Goal: Task Accomplishment & Management: Complete application form

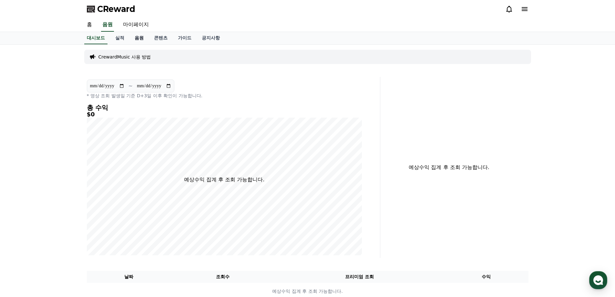
click at [142, 38] on link "음원" at bounding box center [138, 38] width 19 height 12
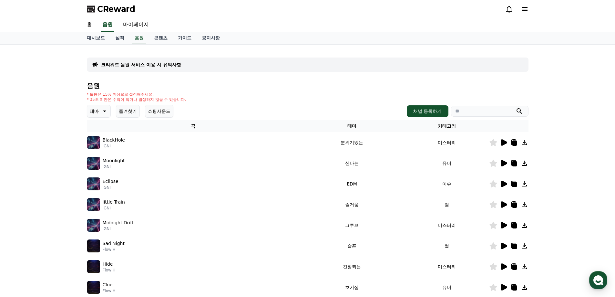
click at [503, 163] on icon at bounding box center [504, 163] width 6 height 6
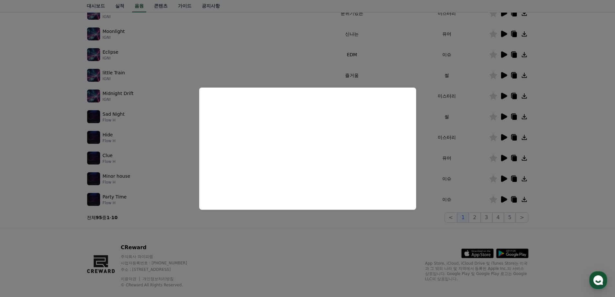
scroll to position [140, 0]
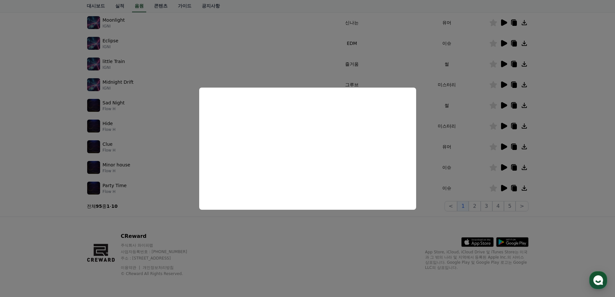
click at [476, 205] on button "close modal" at bounding box center [307, 148] width 615 height 297
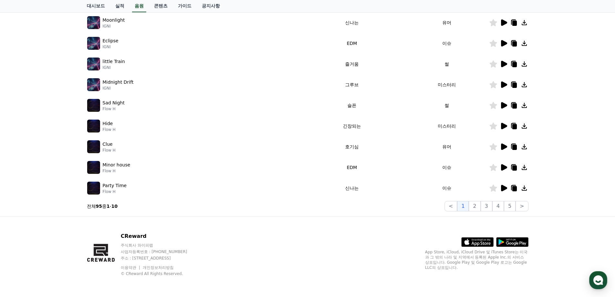
click at [503, 167] on icon at bounding box center [504, 167] width 6 height 6
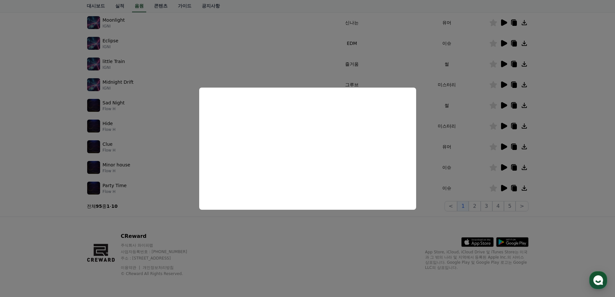
click at [503, 127] on button "close modal" at bounding box center [307, 148] width 615 height 297
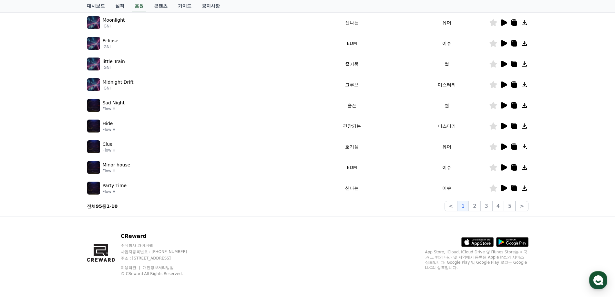
click at [503, 125] on icon at bounding box center [504, 126] width 6 height 6
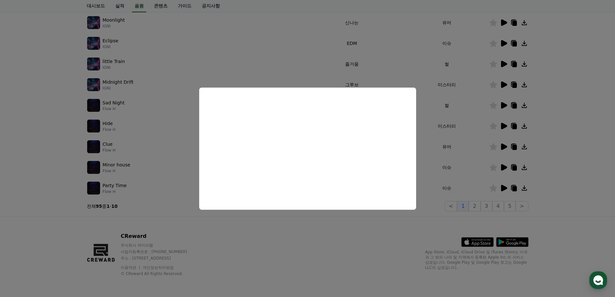
click at [503, 104] on button "close modal" at bounding box center [307, 148] width 615 height 297
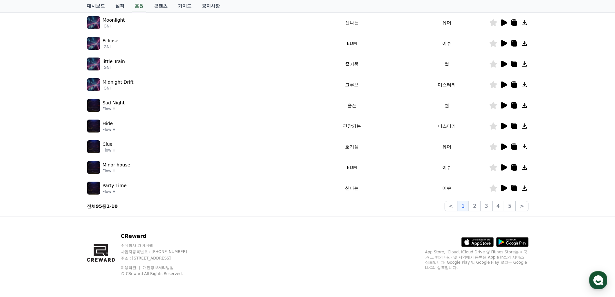
click at [503, 104] on icon at bounding box center [504, 105] width 6 height 6
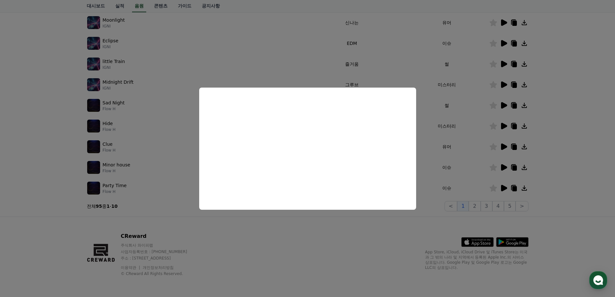
click at [505, 42] on button "close modal" at bounding box center [307, 148] width 615 height 297
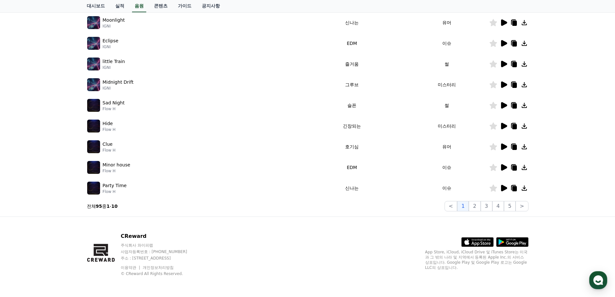
click at [501, 44] on icon at bounding box center [504, 43] width 6 height 6
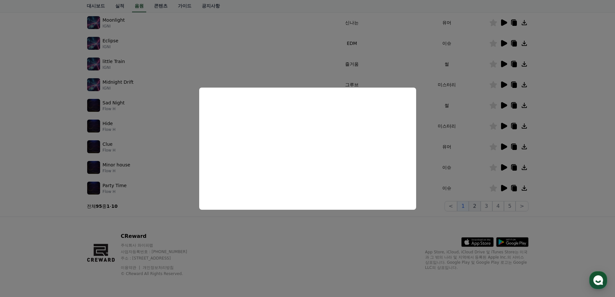
click at [477, 205] on button "close modal" at bounding box center [307, 148] width 615 height 297
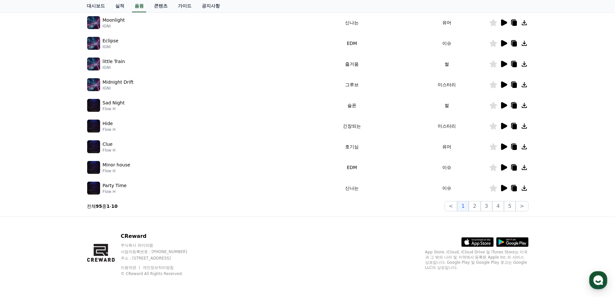
scroll to position [76, 0]
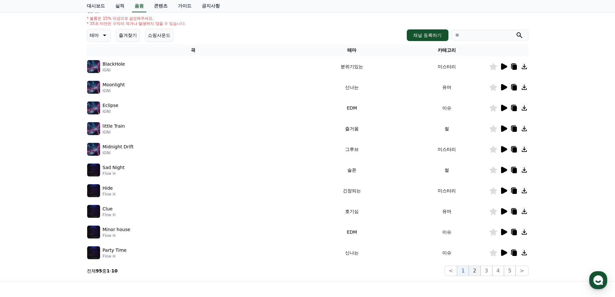
click at [475, 269] on button "2" at bounding box center [475, 270] width 12 height 10
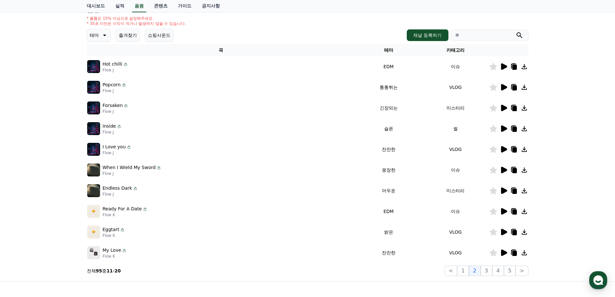
click at [503, 232] on icon at bounding box center [504, 232] width 6 height 6
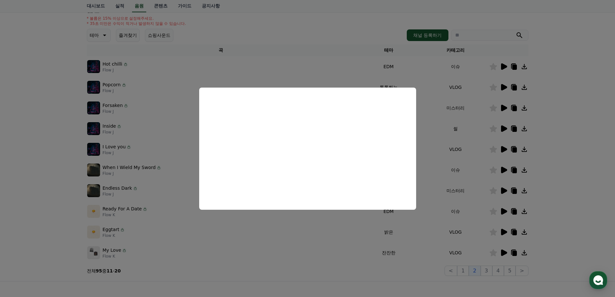
click at [503, 212] on button "close modal" at bounding box center [307, 148] width 615 height 297
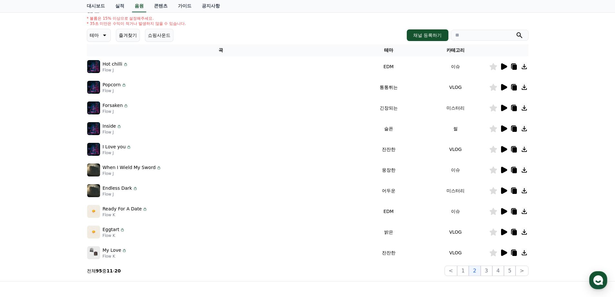
click at [502, 210] on icon at bounding box center [504, 211] width 6 height 6
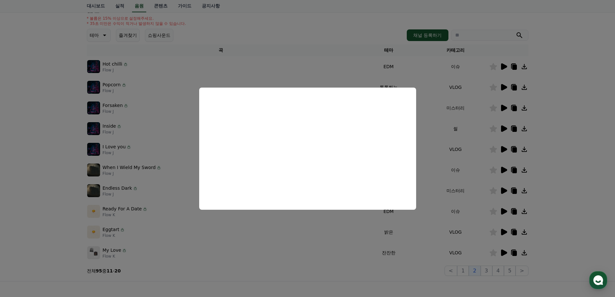
click at [501, 68] on button "close modal" at bounding box center [307, 148] width 615 height 297
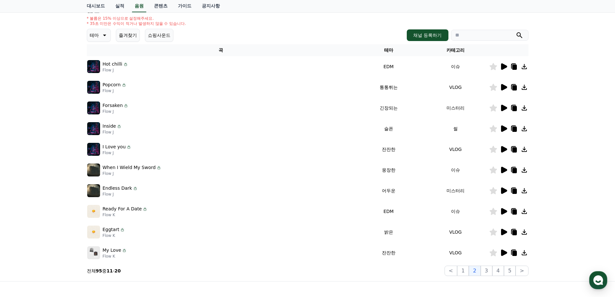
click at [503, 66] on icon at bounding box center [504, 66] width 6 height 6
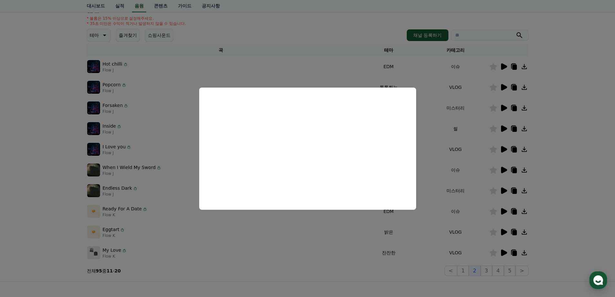
click at [489, 273] on button "close modal" at bounding box center [307, 148] width 615 height 297
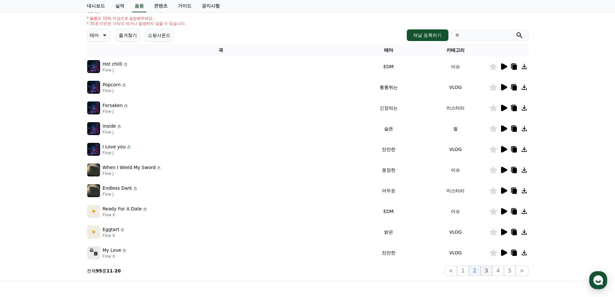
click at [490, 270] on button "3" at bounding box center [487, 270] width 12 height 10
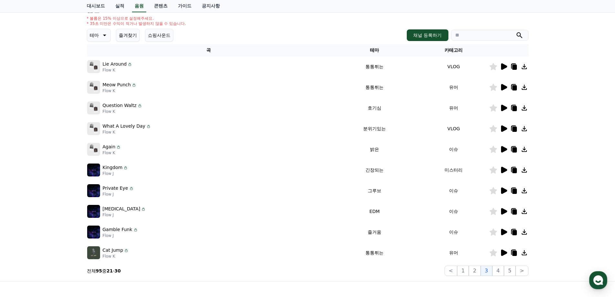
click at [504, 170] on icon at bounding box center [504, 170] width 6 height 6
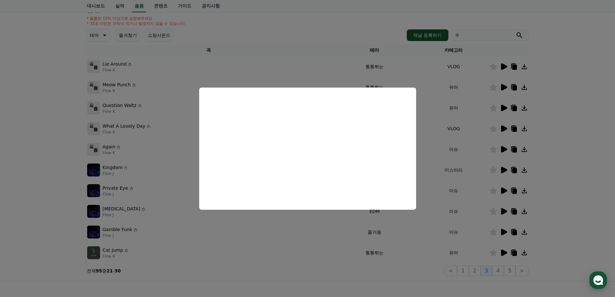
click at [504, 253] on button "close modal" at bounding box center [307, 148] width 615 height 297
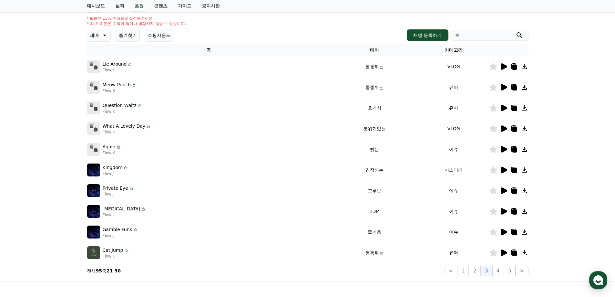
click at [504, 251] on icon at bounding box center [504, 252] width 6 height 6
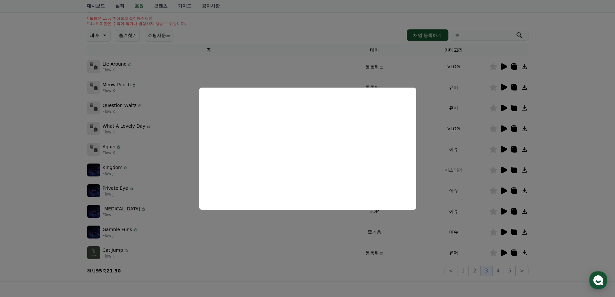
click at [501, 151] on button "close modal" at bounding box center [307, 148] width 615 height 297
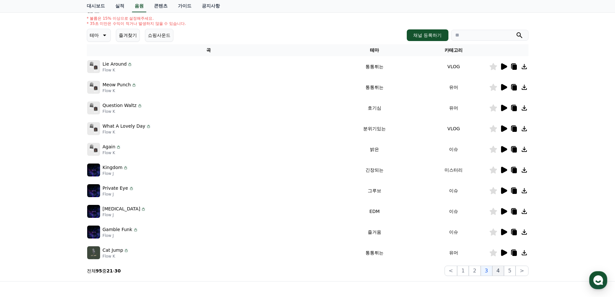
click at [498, 270] on button "4" at bounding box center [498, 270] width 12 height 10
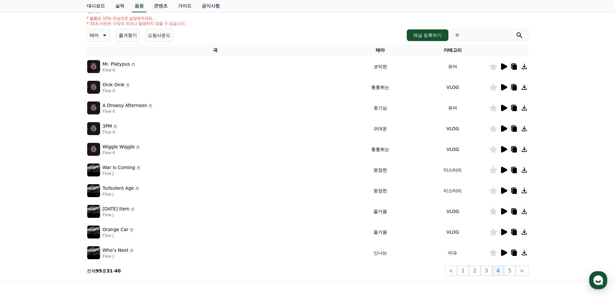
click at [504, 170] on icon at bounding box center [504, 170] width 6 height 6
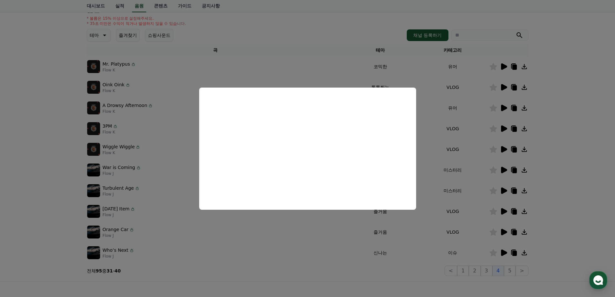
click at [504, 190] on button "close modal" at bounding box center [307, 148] width 615 height 297
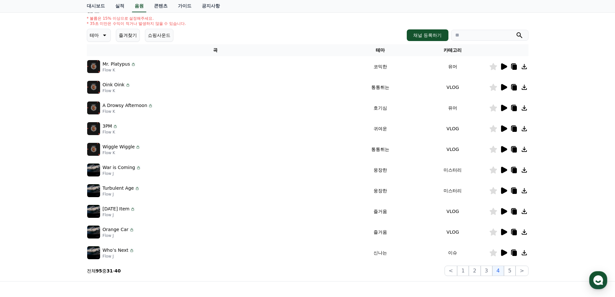
click at [503, 193] on icon at bounding box center [504, 190] width 6 height 6
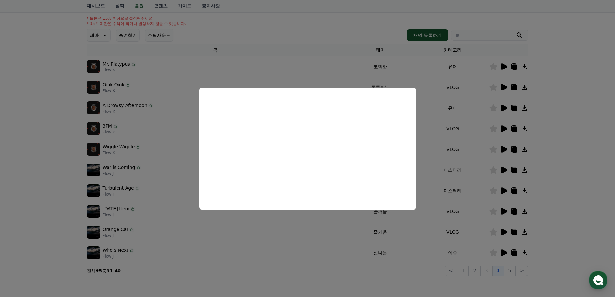
click at [503, 189] on button "close modal" at bounding box center [307, 148] width 615 height 297
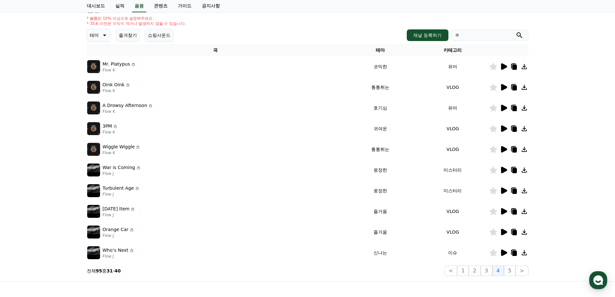
click at [504, 190] on icon at bounding box center [504, 190] width 6 height 6
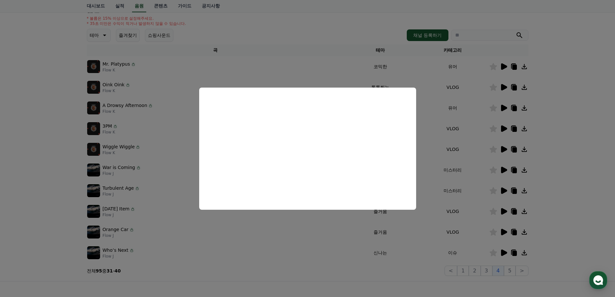
click at [473, 12] on button "close modal" at bounding box center [307, 148] width 615 height 297
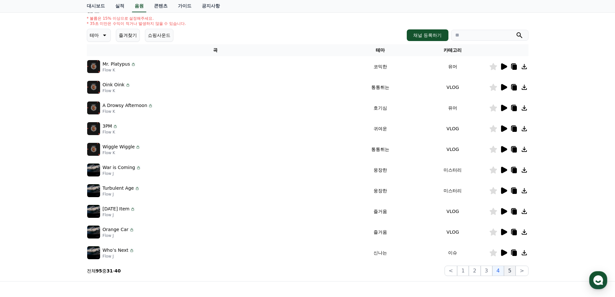
click at [509, 271] on button "5" at bounding box center [510, 270] width 12 height 10
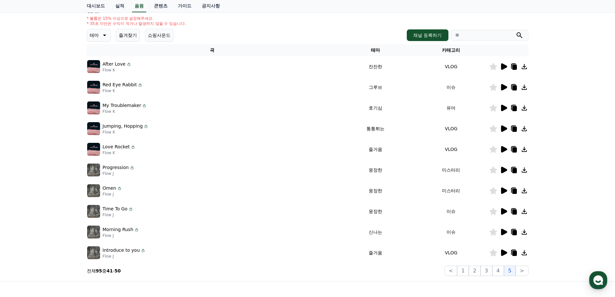
click at [505, 67] on icon at bounding box center [504, 66] width 6 height 6
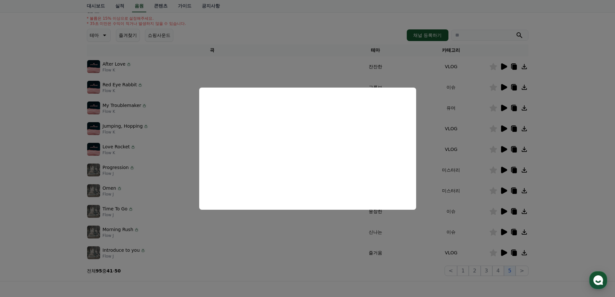
click at [504, 87] on button "close modal" at bounding box center [307, 148] width 615 height 297
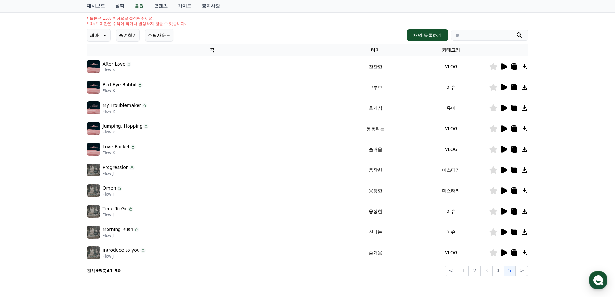
click at [504, 87] on icon at bounding box center [504, 87] width 6 height 6
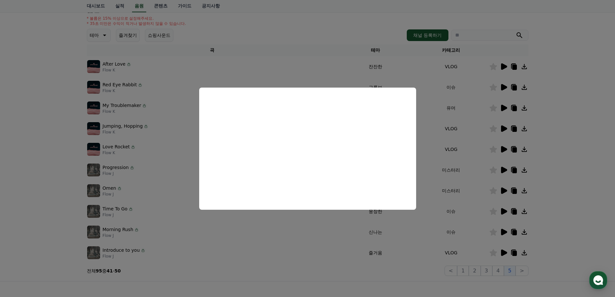
click at [501, 107] on button "close modal" at bounding box center [307, 148] width 615 height 297
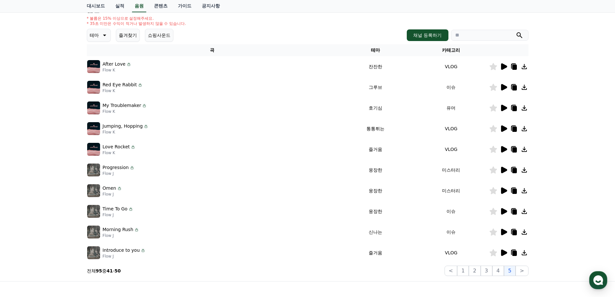
click at [504, 106] on icon at bounding box center [504, 108] width 6 height 6
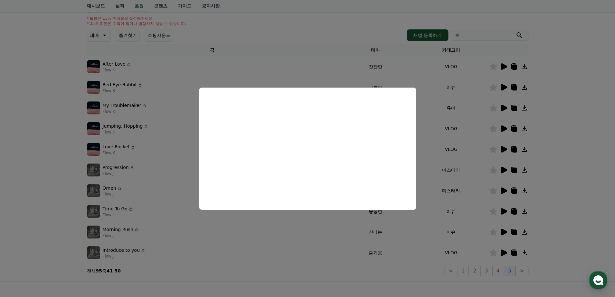
click at [503, 170] on button "close modal" at bounding box center [307, 148] width 615 height 297
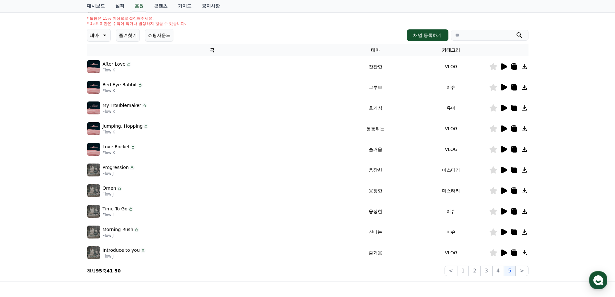
click at [502, 170] on icon at bounding box center [504, 170] width 6 height 6
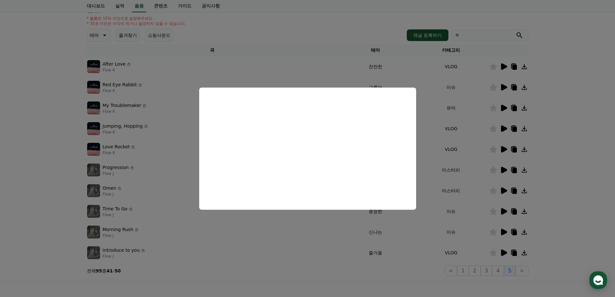
click at [502, 191] on button "close modal" at bounding box center [307, 148] width 615 height 297
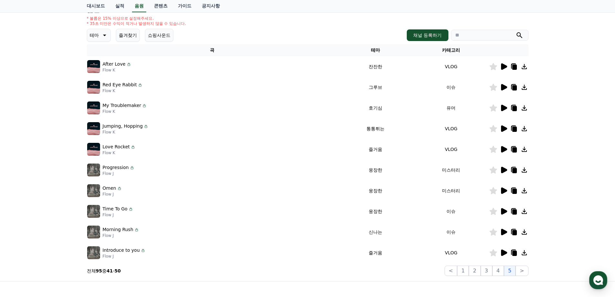
click at [502, 191] on icon at bounding box center [504, 190] width 6 height 6
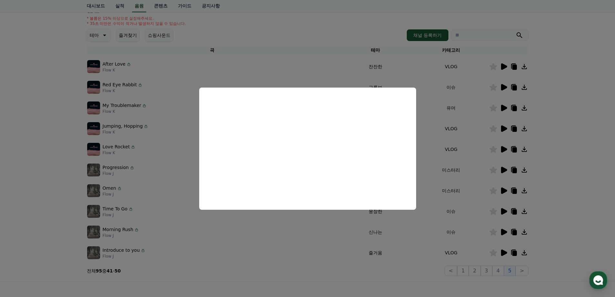
click at [513, 191] on button "close modal" at bounding box center [307, 148] width 615 height 297
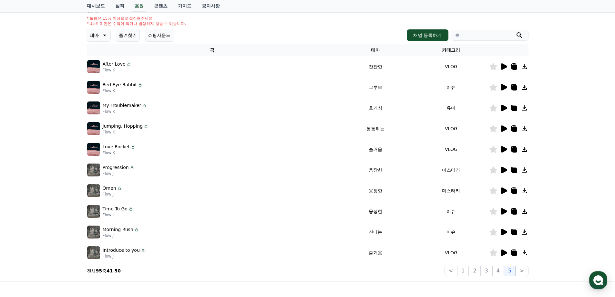
click at [513, 189] on icon at bounding box center [514, 190] width 5 height 5
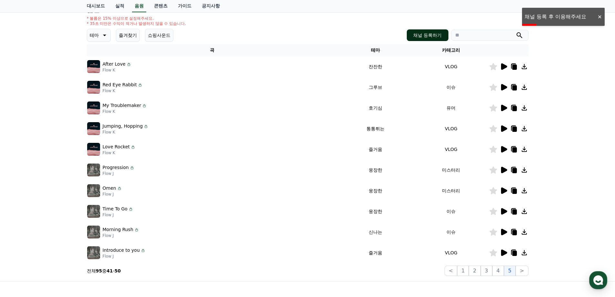
click at [432, 36] on button "채널 등록하기" at bounding box center [427, 35] width 41 height 12
